Goal: Task Accomplishment & Management: Manage account settings

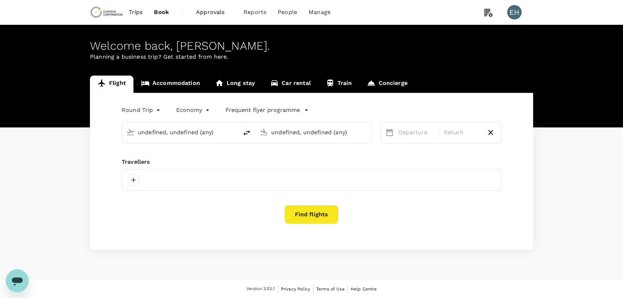
type input "Vancouver Intl (YVR)"
type input "Adelaide (ADL)"
type input "Vancouver Intl (YVR)"
type input "Adelaide (ADL)"
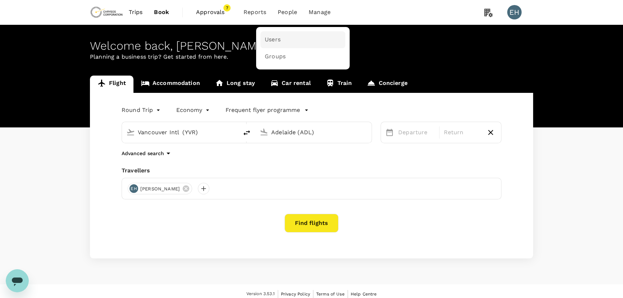
click at [273, 41] on span "Users" at bounding box center [273, 40] width 16 height 8
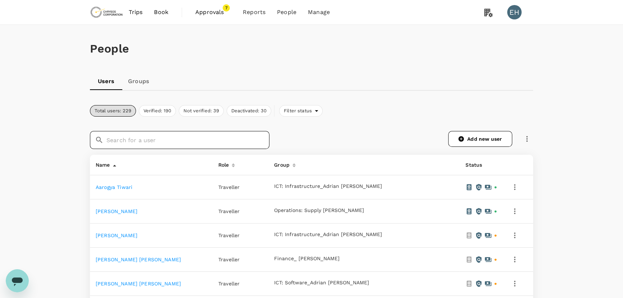
click at [183, 138] on input "text" at bounding box center [187, 140] width 163 height 18
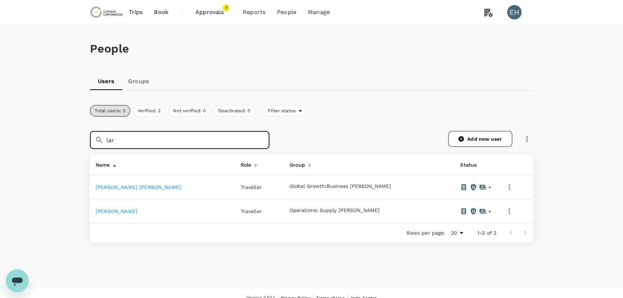
type input "lar"
click at [514, 208] on icon "button" at bounding box center [509, 211] width 9 height 9
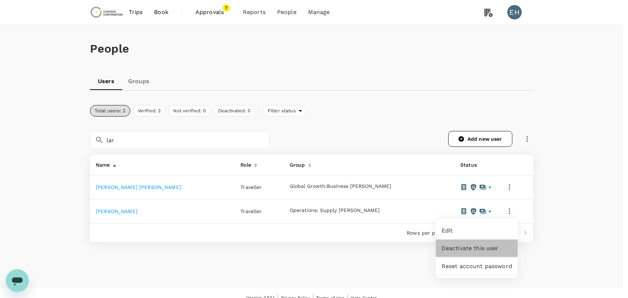
click at [461, 246] on span "Deactivate this user" at bounding box center [476, 248] width 71 height 9
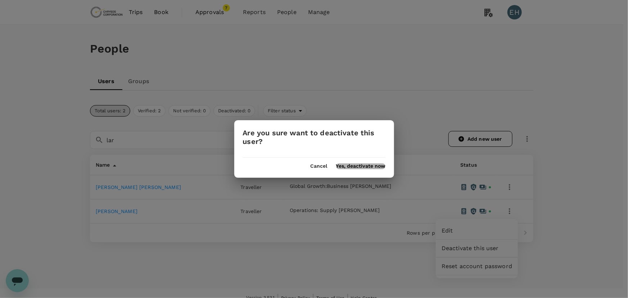
click at [374, 164] on button "Yes, deactivate now" at bounding box center [360, 166] width 49 height 6
